Goal: Use online tool/utility: Use online tool/utility

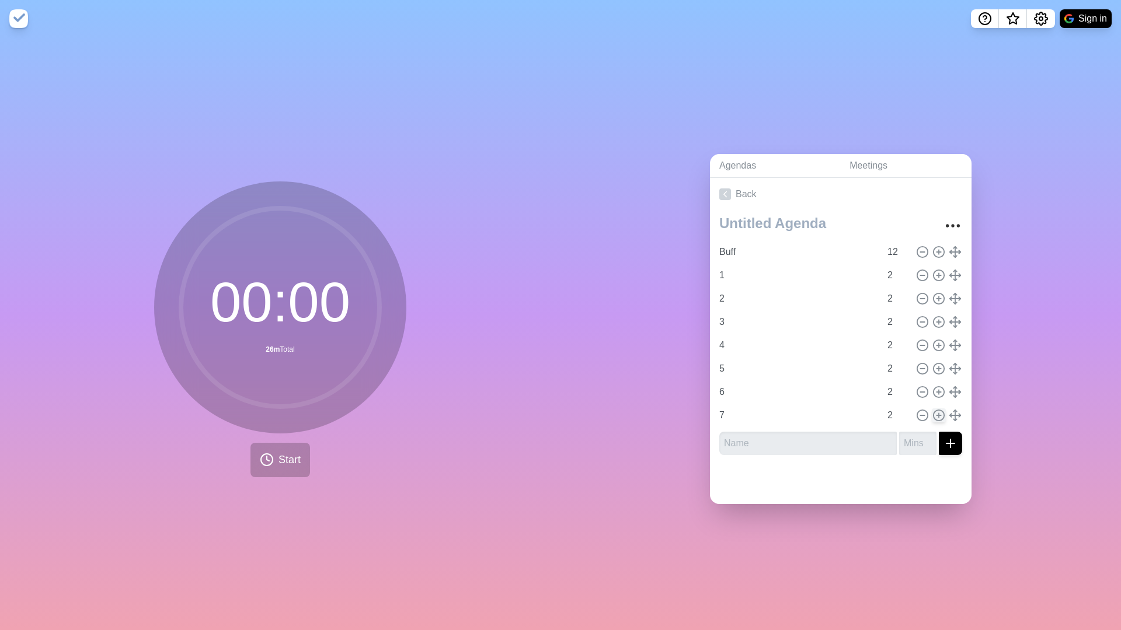
click at [936, 412] on icon at bounding box center [938, 415] width 13 height 13
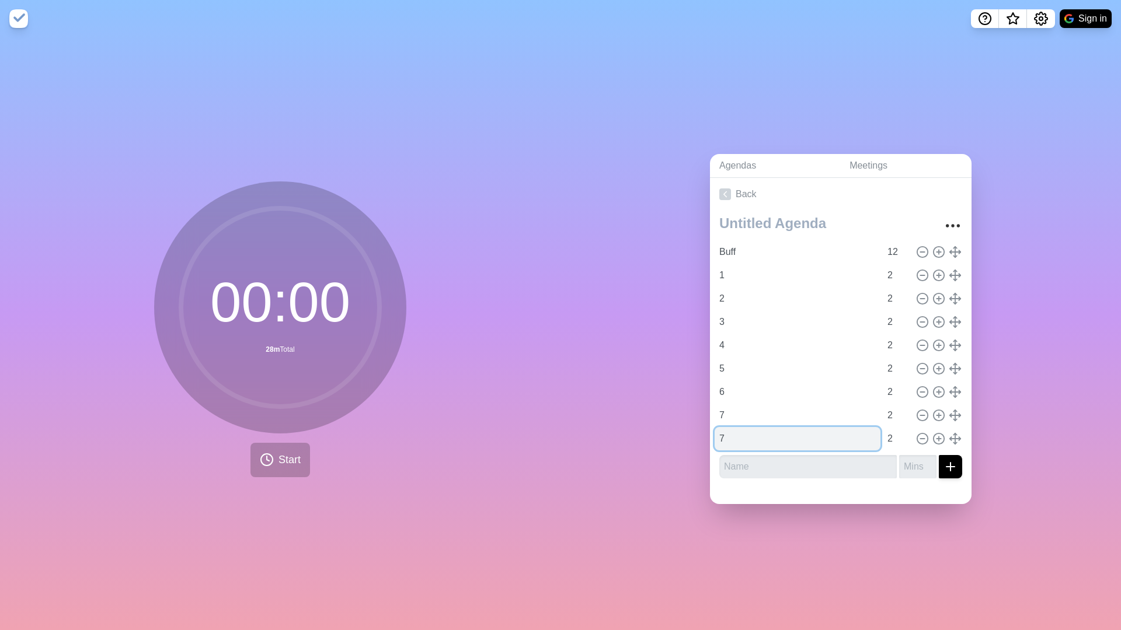
click at [767, 435] on input "7" at bounding box center [798, 438] width 166 height 23
type input "8"
click at [1046, 16] on icon "Settings" at bounding box center [1041, 19] width 14 height 14
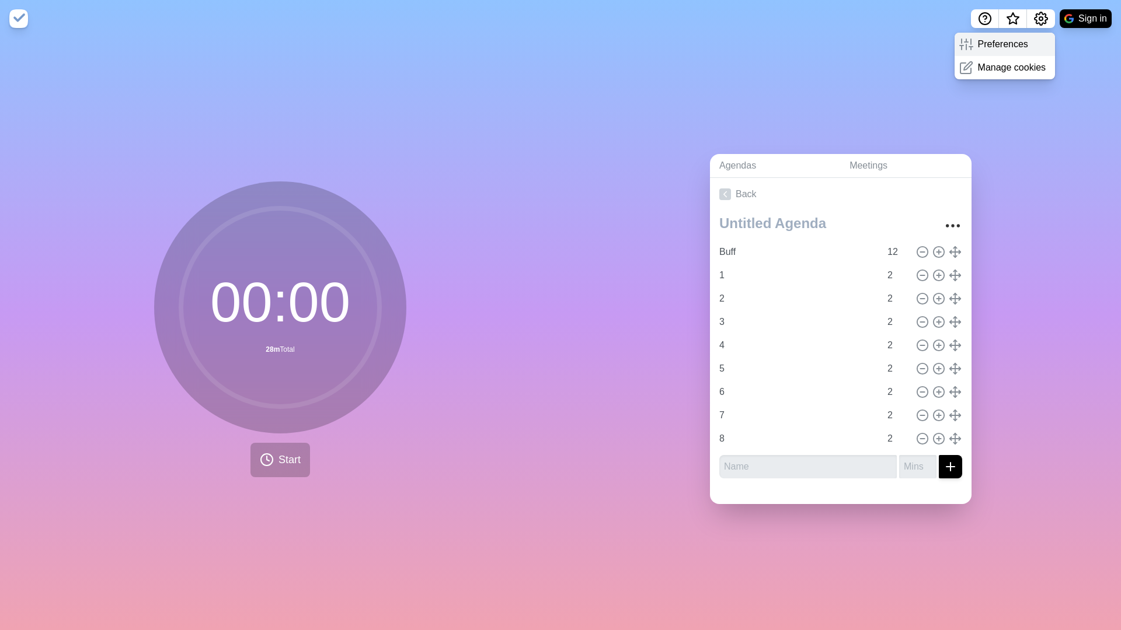
click at [986, 47] on p "Preferences" at bounding box center [1003, 44] width 50 height 14
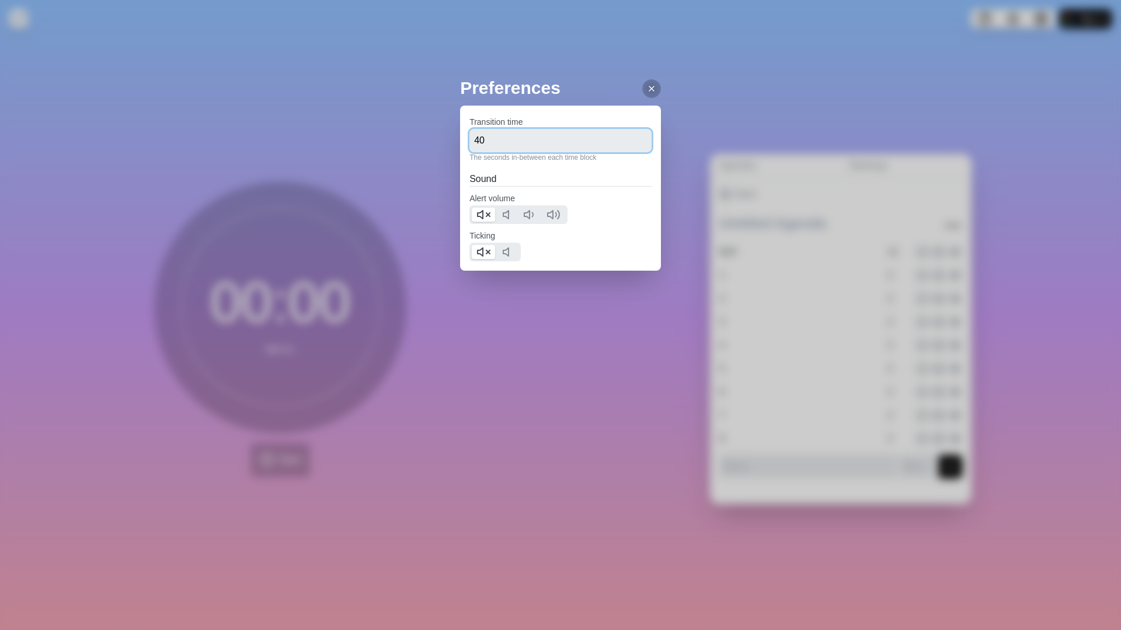
click at [580, 142] on input "40" at bounding box center [560, 140] width 182 height 23
click at [553, 145] on input "45" at bounding box center [560, 140] width 182 height 23
type input "4"
type input "55"
click at [656, 90] on icon at bounding box center [651, 88] width 9 height 9
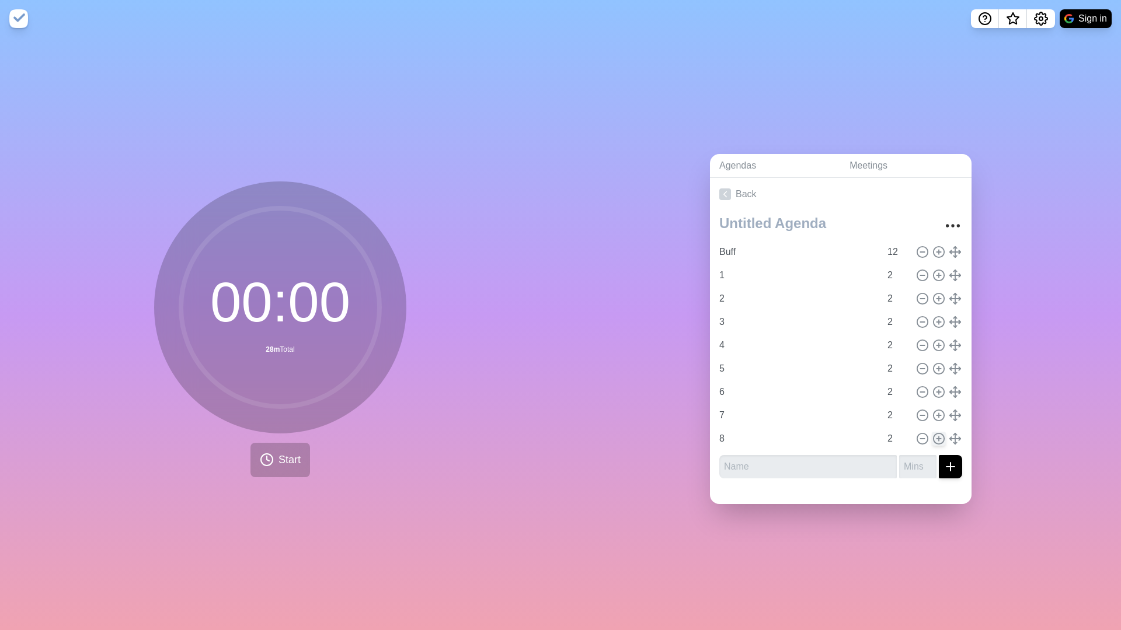
click at [935, 442] on circle at bounding box center [938, 439] width 11 height 11
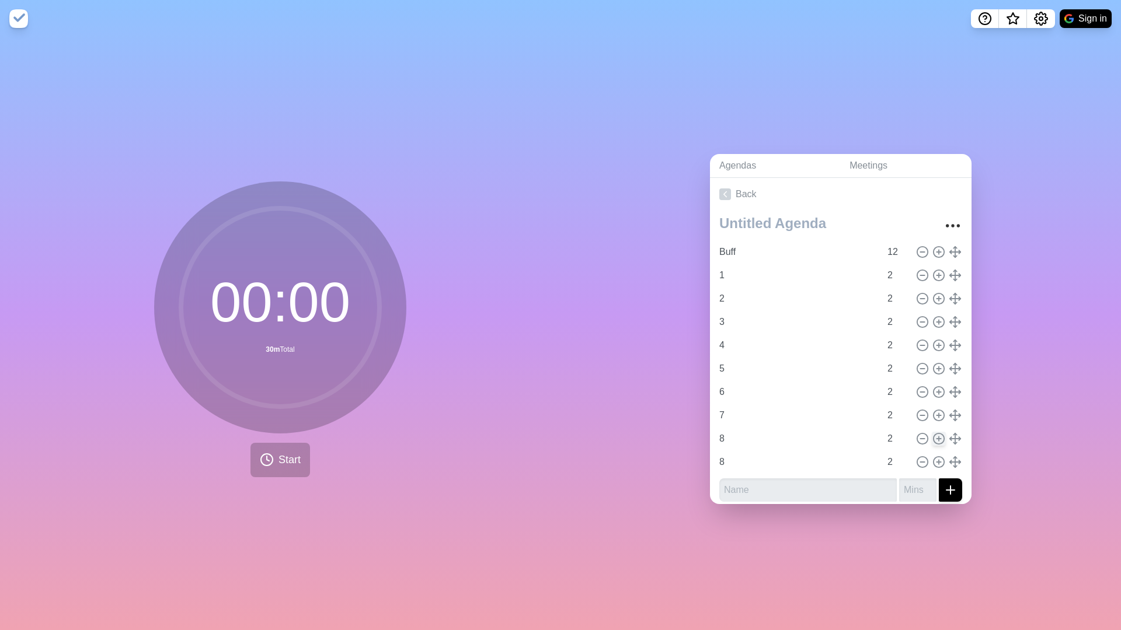
click at [935, 442] on circle at bounding box center [938, 439] width 11 height 11
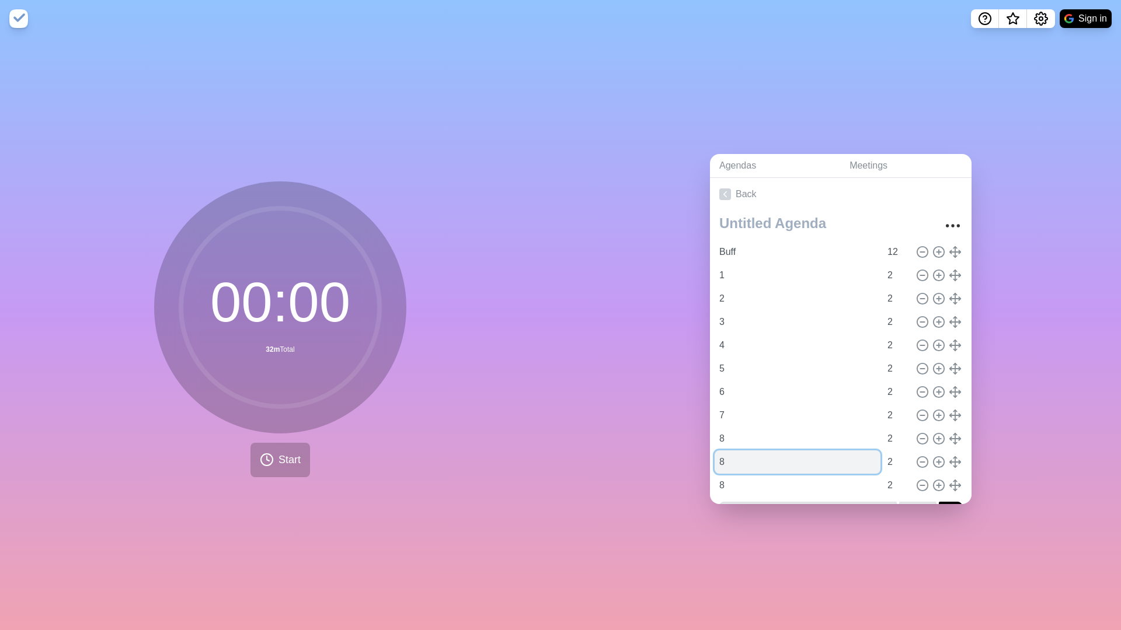
click at [759, 466] on input "8" at bounding box center [798, 462] width 166 height 23
type input "9"
click at [852, 489] on input "8" at bounding box center [798, 485] width 166 height 23
type input "10"
click at [935, 482] on icon at bounding box center [938, 485] width 13 height 13
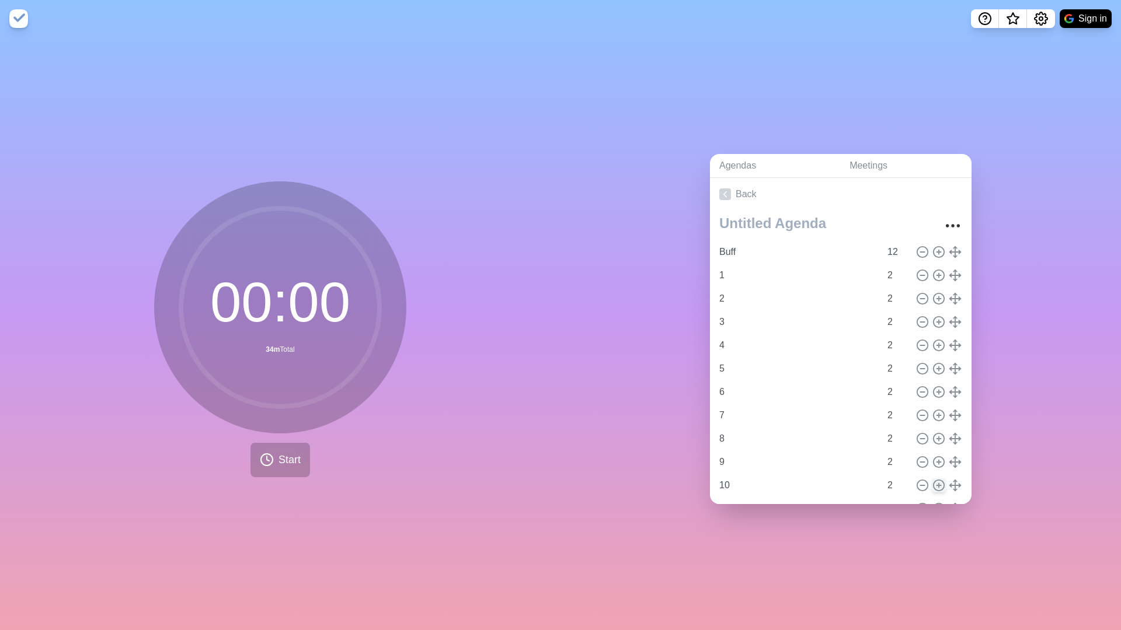
click at [935, 482] on icon at bounding box center [938, 485] width 13 height 13
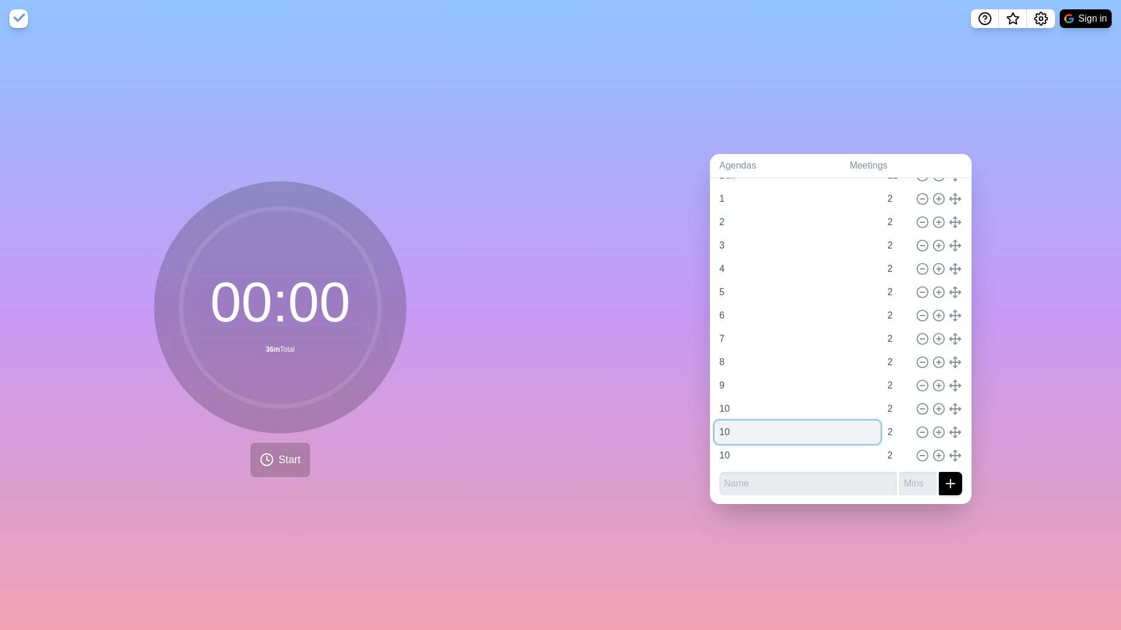
click at [771, 431] on input "10" at bounding box center [798, 432] width 166 height 23
type input "1"
type input "11"
click at [771, 452] on input "10" at bounding box center [798, 455] width 166 height 23
type input "1"
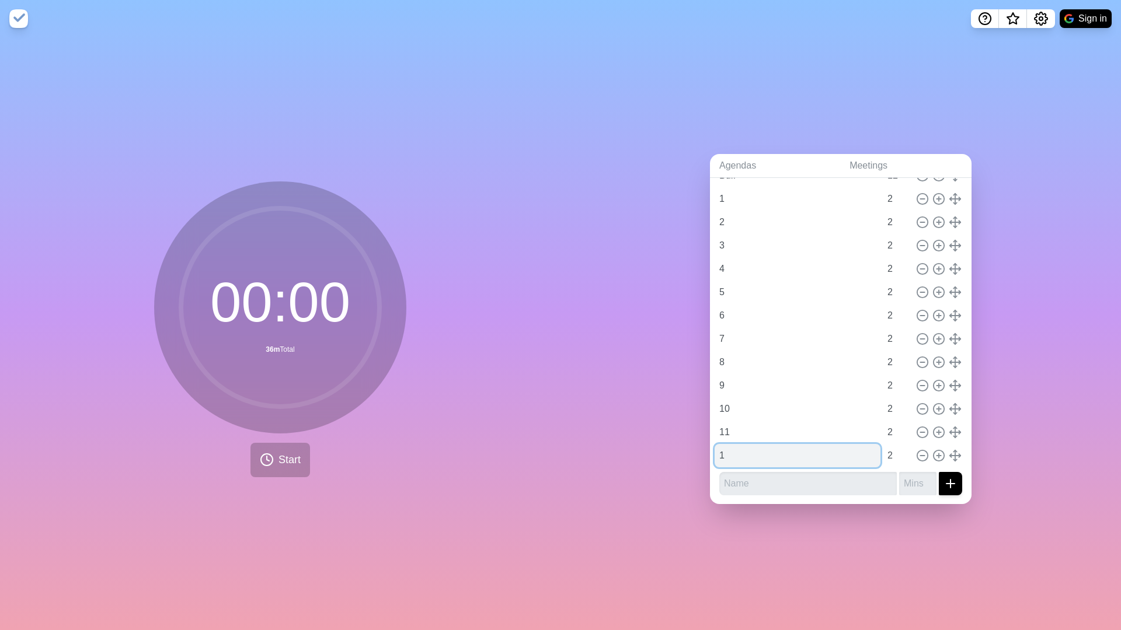
type input "12"
click at [915, 460] on button at bounding box center [922, 456] width 14 height 14
click at [924, 456] on icon at bounding box center [922, 456] width 13 height 13
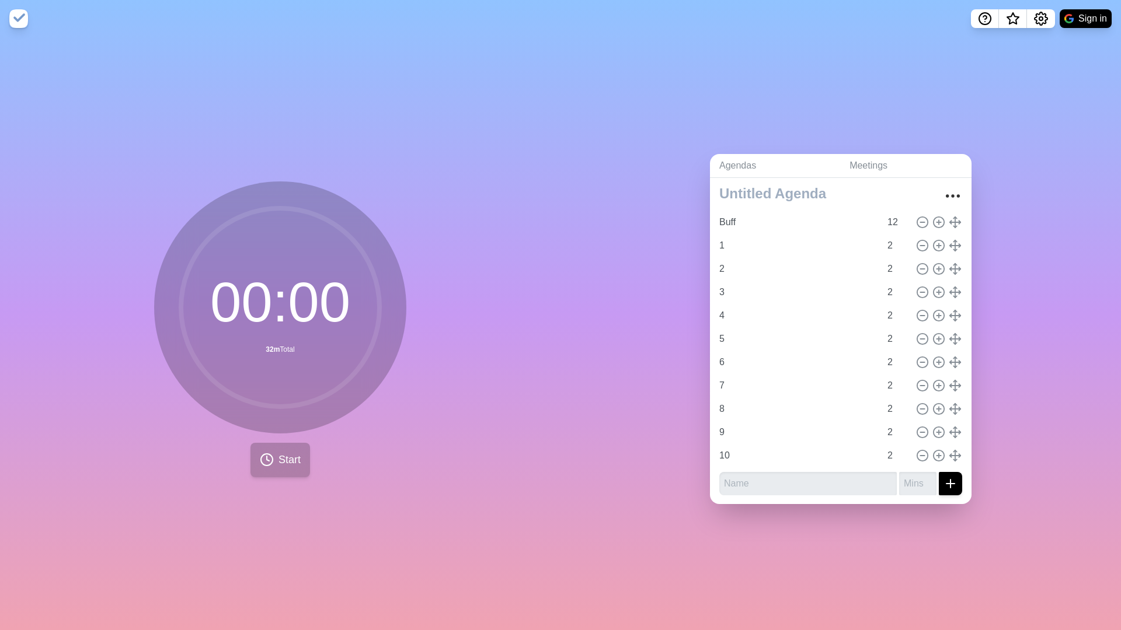
click at [272, 464] on button "Start" at bounding box center [280, 460] width 60 height 34
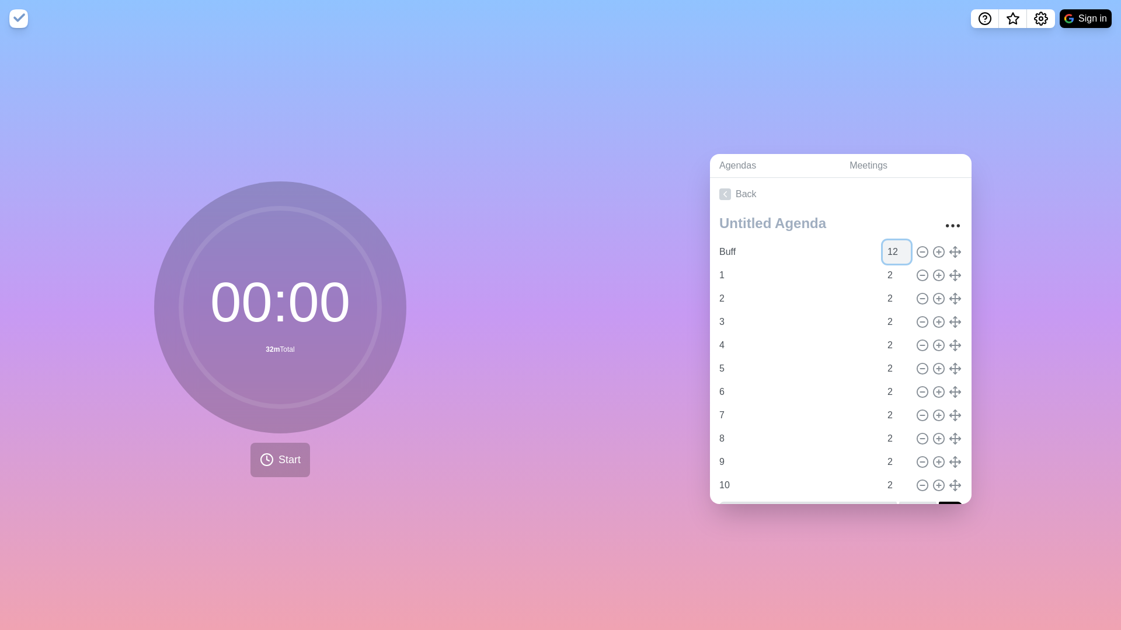
click at [898, 247] on input "12" at bounding box center [897, 252] width 28 height 23
type input "10"
click at [354, 440] on div "00 : 00 32m Total Start" at bounding box center [280, 330] width 252 height 296
click at [898, 20] on circle "Settings" at bounding box center [1041, 19] width 4 height 4
click at [898, 44] on line at bounding box center [971, 41] width 0 height 5
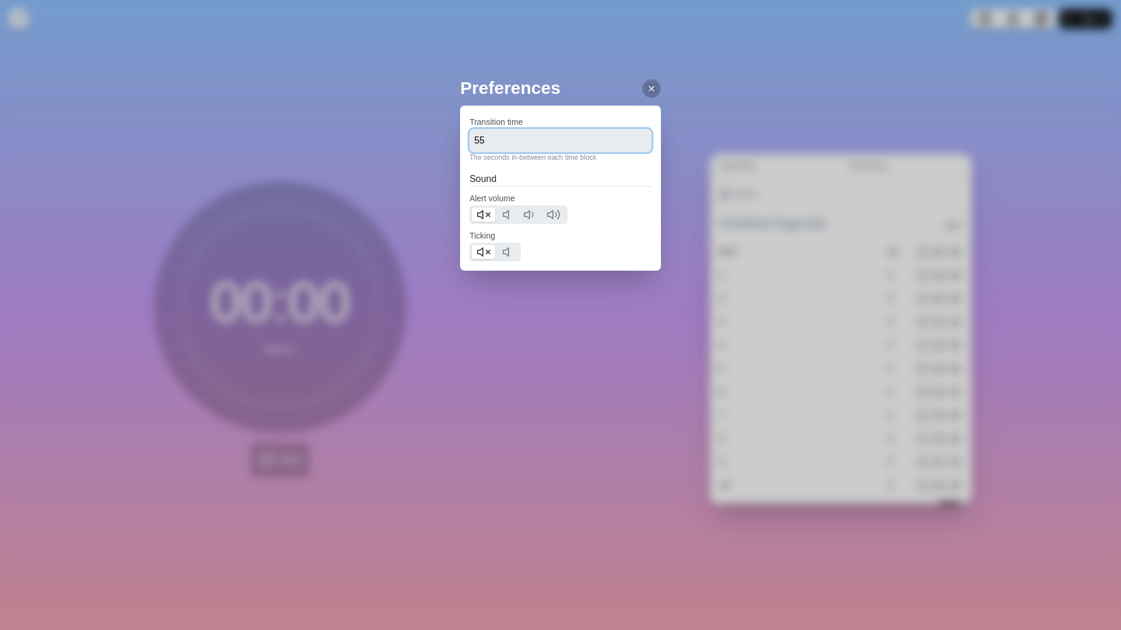
click at [588, 130] on input "55" at bounding box center [560, 140] width 182 height 23
click at [588, 141] on input "55" at bounding box center [560, 140] width 182 height 23
type input "5"
click at [626, 267] on div "Transition time The seconds in-between each time block Sound Alert volume Ticki…" at bounding box center [560, 188] width 201 height 165
click at [605, 298] on div "Preferences Transition time The seconds in-between each time block Sound Alert …" at bounding box center [560, 196] width 201 height 243
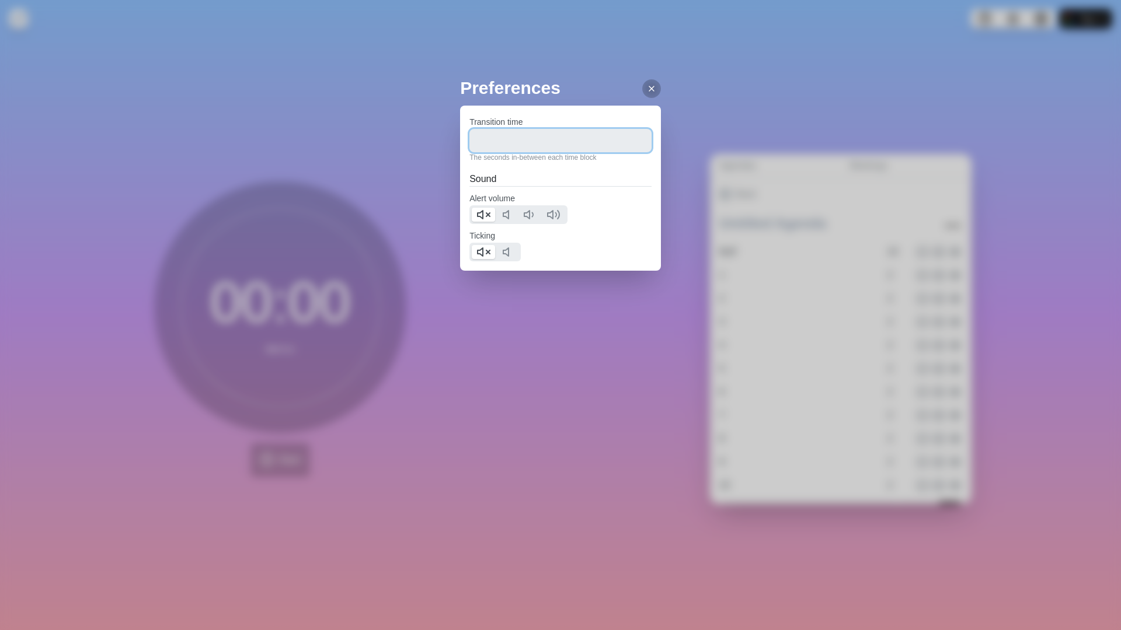
click at [588, 146] on input "number" at bounding box center [560, 140] width 182 height 23
type input "5"
click at [500, 294] on div "Preferences Transition time 5 The seconds in-between each time block Sound Aler…" at bounding box center [560, 196] width 201 height 243
click at [658, 95] on div at bounding box center [651, 88] width 19 height 19
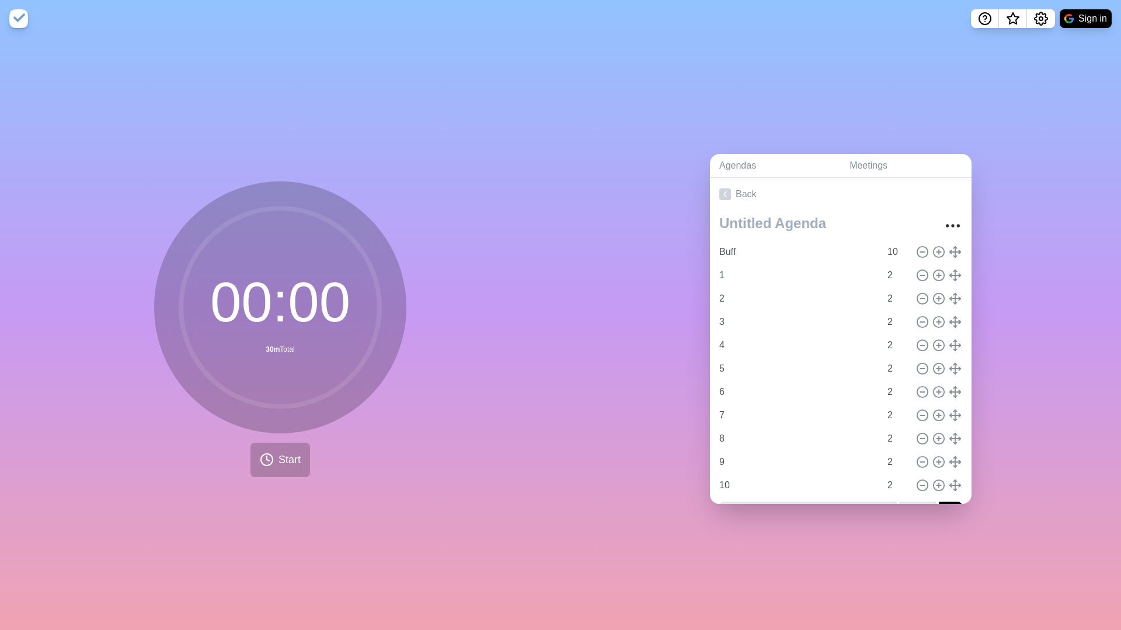
click at [426, 338] on div "00 : 00 30m Total Start" at bounding box center [280, 333] width 560 height 593
click at [278, 440] on button "Start" at bounding box center [280, 460] width 60 height 34
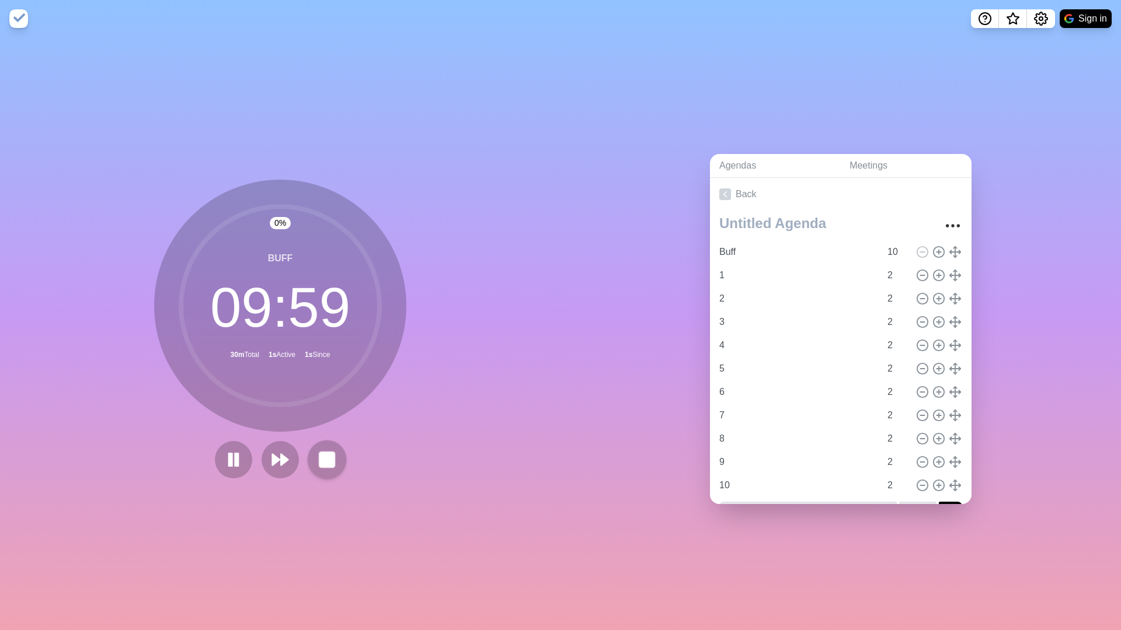
click at [322, 440] on rect at bounding box center [326, 459] width 15 height 15
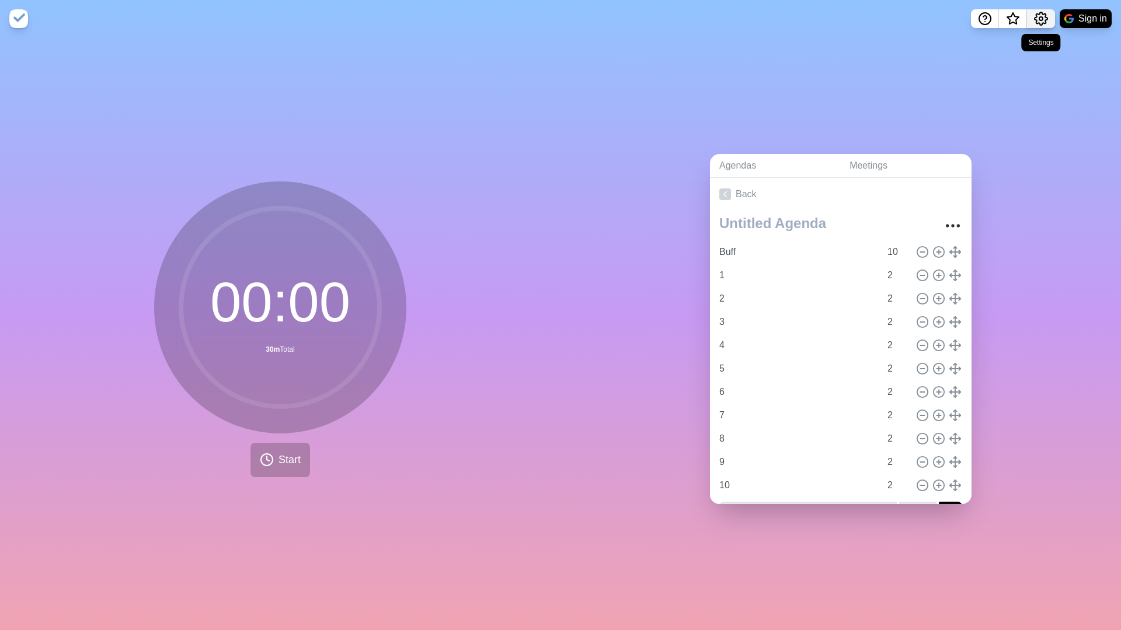
click at [898, 25] on icon "Settings" at bounding box center [1040, 18] width 13 height 13
click at [898, 43] on span at bounding box center [971, 44] width 14 height 14
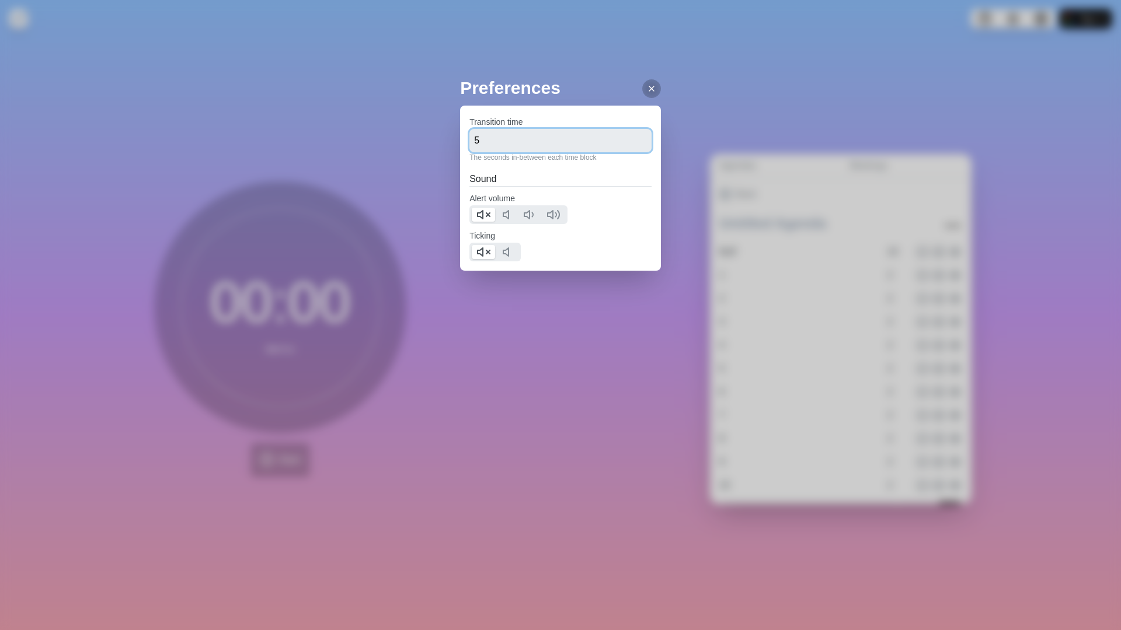
click at [581, 149] on input "5" at bounding box center [560, 140] width 182 height 23
type input "55"
click at [686, 207] on div "Preferences Transition time 55 The seconds in-between each time block Sound Ale…" at bounding box center [560, 315] width 1121 height 630
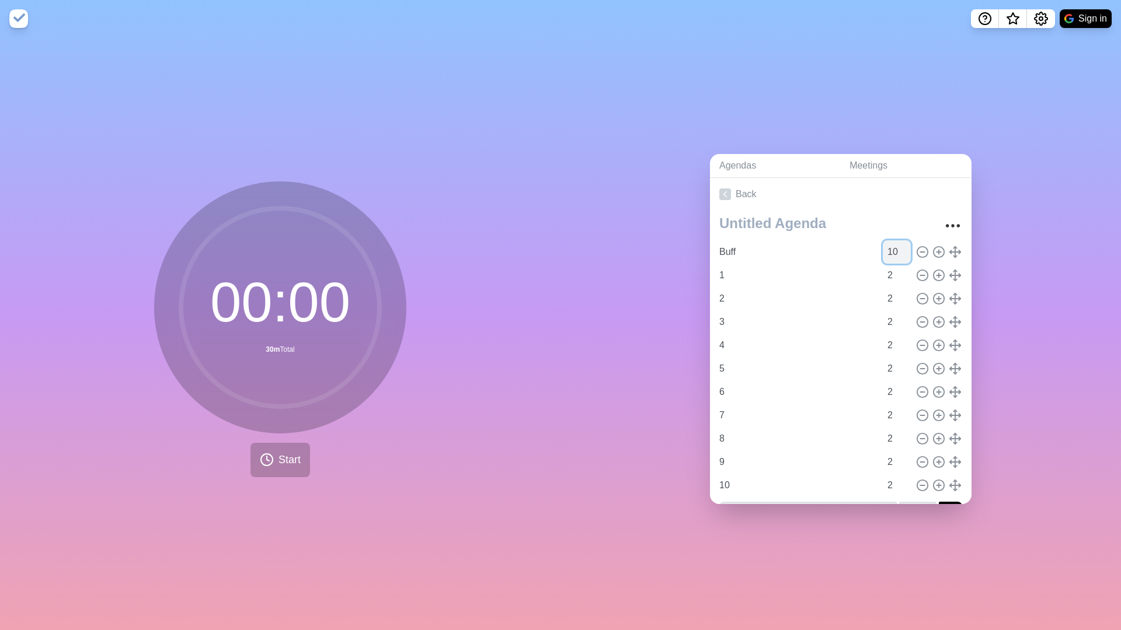
click at [898, 253] on input "10" at bounding box center [897, 252] width 28 height 23
type input "1"
type input "4"
click at [898, 255] on div "Agendas Meetings Back Buff 4 1 2 2 2 3 2 4 2 5 2 6 2 7 2 8 2 9 2 10 2" at bounding box center [840, 333] width 560 height 593
click at [289, 440] on span "Start" at bounding box center [289, 460] width 22 height 16
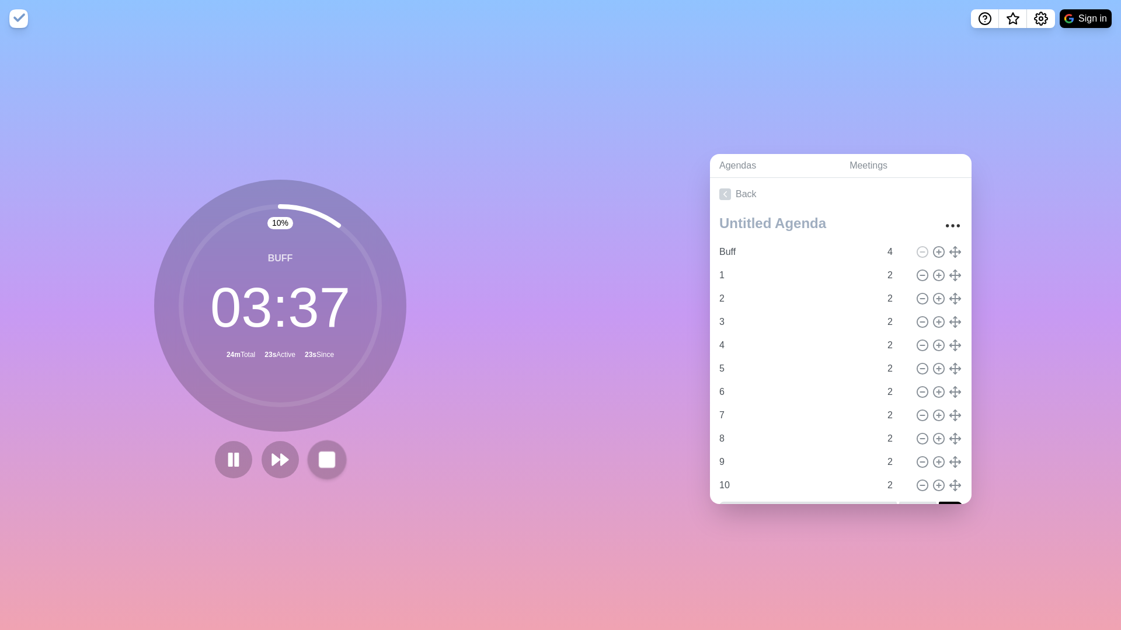
click at [321, 440] on rect at bounding box center [326, 459] width 15 height 15
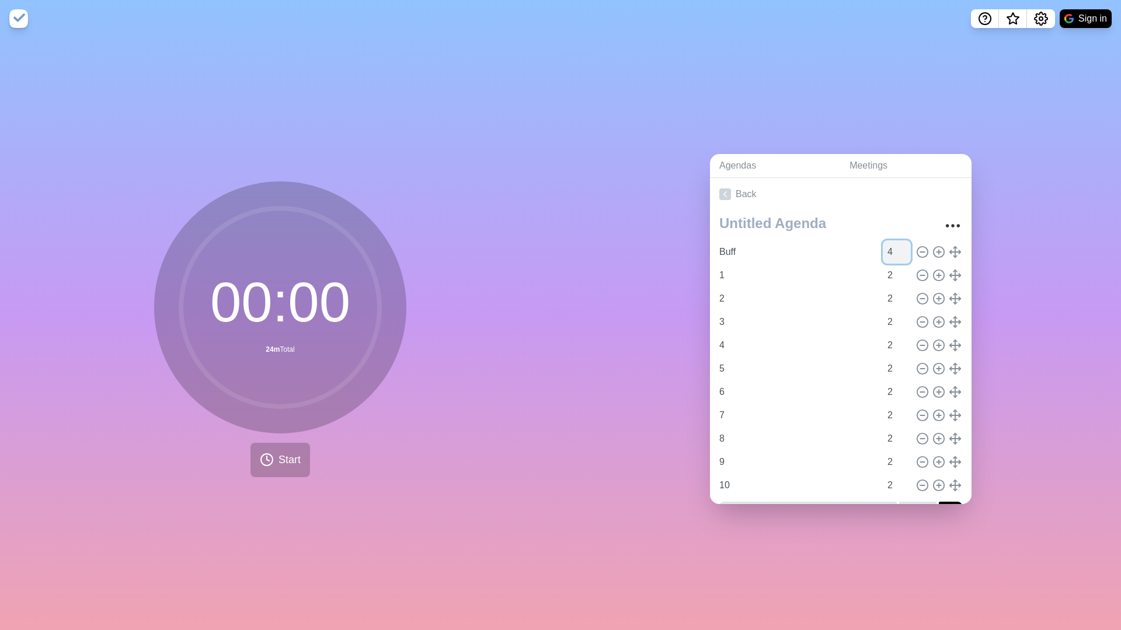
click at [894, 246] on input "4" at bounding box center [897, 252] width 28 height 23
type input "5"
click at [620, 347] on div "Agendas Meetings Back Buff 5.9 1 2 2 2 3 2 4 2 5 2 6 2 7 2 8 2 9 2 10 2" at bounding box center [840, 333] width 560 height 593
click at [898, 253] on input "5.9" at bounding box center [897, 252] width 28 height 23
type input "5.90"
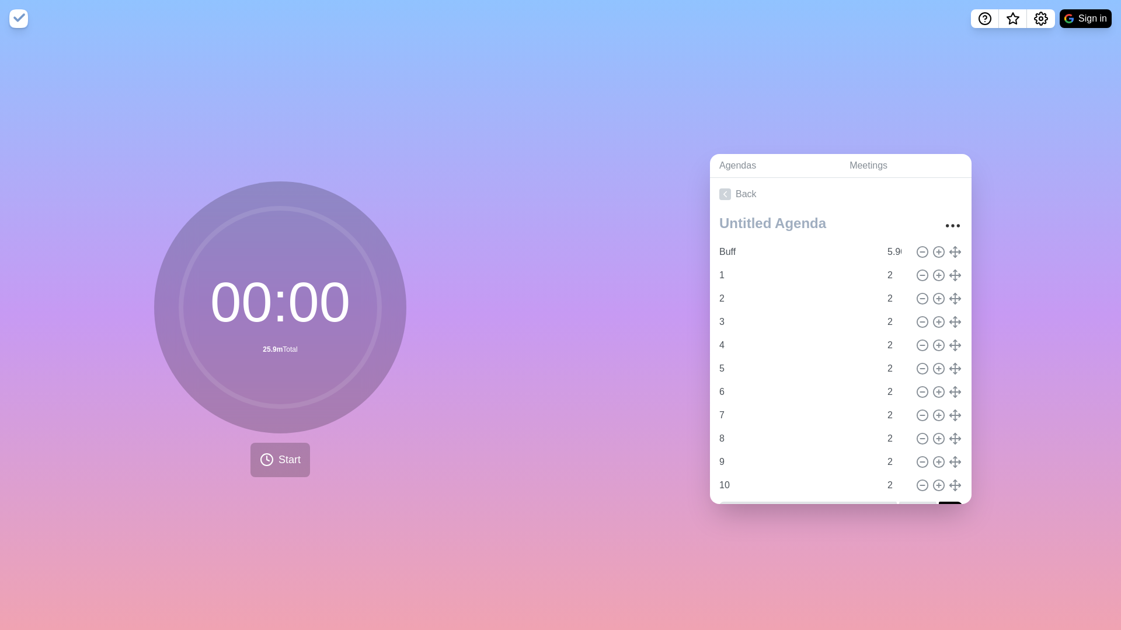
click at [635, 337] on div "Agendas Meetings Back Buff 5.90 1 2 2 2 3 2 4 2 5 2 6 2 7 2 8 2 9 2 10 2" at bounding box center [840, 333] width 560 height 593
click at [898, 253] on input "5.90" at bounding box center [897, 252] width 28 height 23
click at [282, 440] on span "Start" at bounding box center [289, 460] width 22 height 16
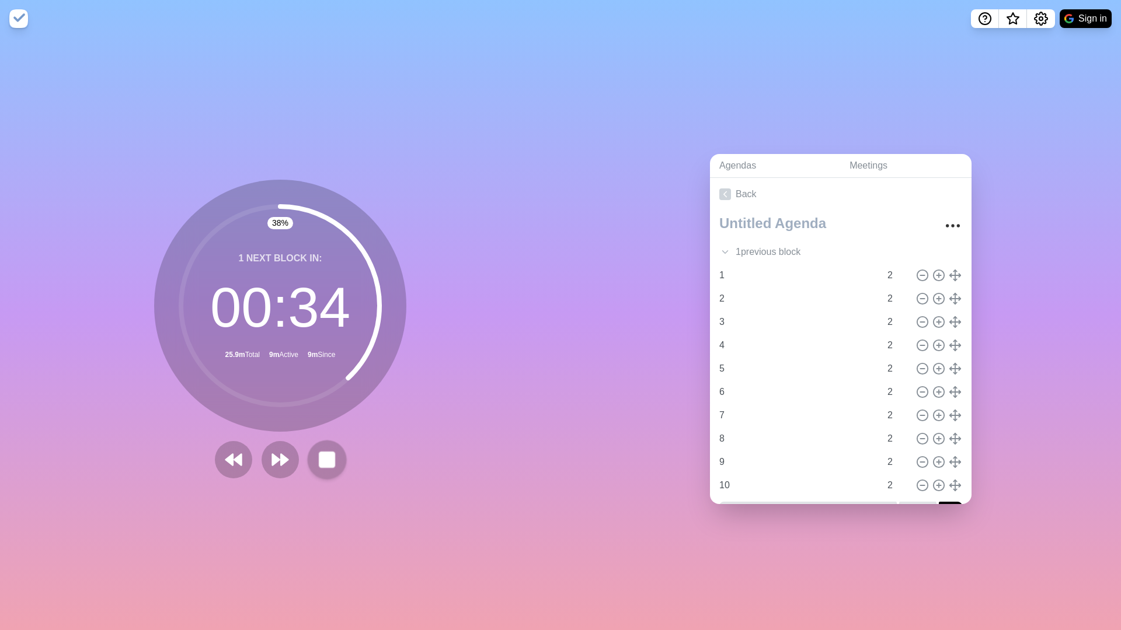
click at [323, 440] on icon at bounding box center [327, 460] width 20 height 20
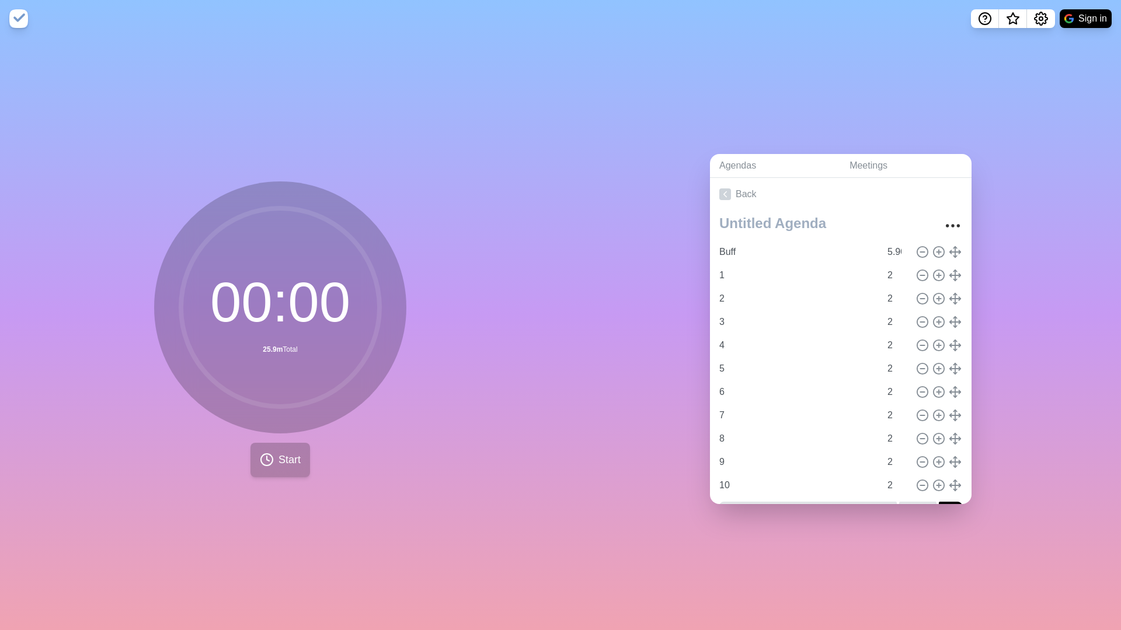
click at [274, 440] on button "Start" at bounding box center [280, 460] width 60 height 34
